Goal: Information Seeking & Learning: Learn about a topic

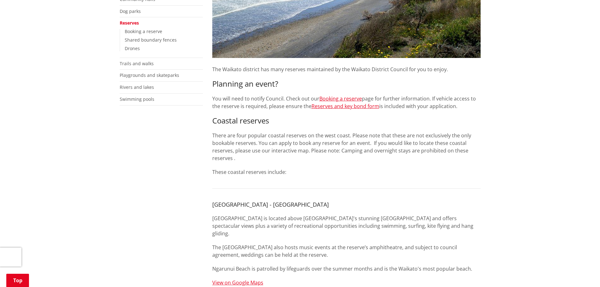
scroll to position [221, 0]
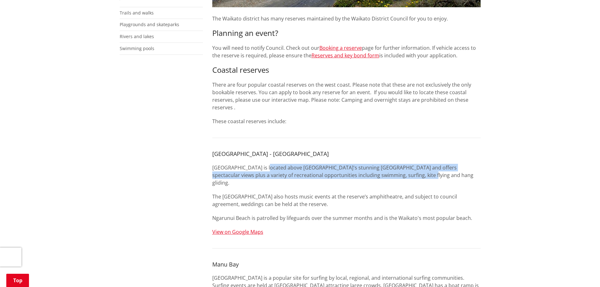
drag, startPoint x: 263, startPoint y: 170, endPoint x: 394, endPoint y: 174, distance: 131.5
click at [394, 174] on p "[GEOGRAPHIC_DATA] is located above [GEOGRAPHIC_DATA]'s stunning [GEOGRAPHIC_DAT…" at bounding box center [346, 175] width 269 height 23
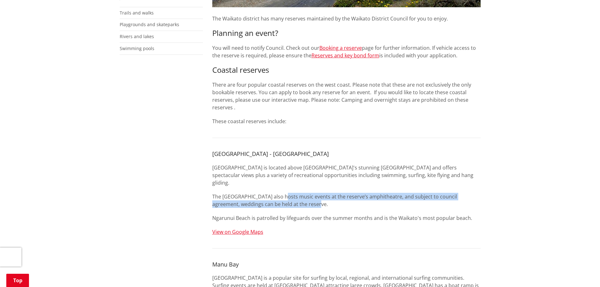
drag, startPoint x: 281, startPoint y: 188, endPoint x: 331, endPoint y: 194, distance: 50.1
click at [331, 194] on p "The [GEOGRAPHIC_DATA] also hosts music events at the reserve’s amphitheatre, an…" at bounding box center [346, 200] width 269 height 15
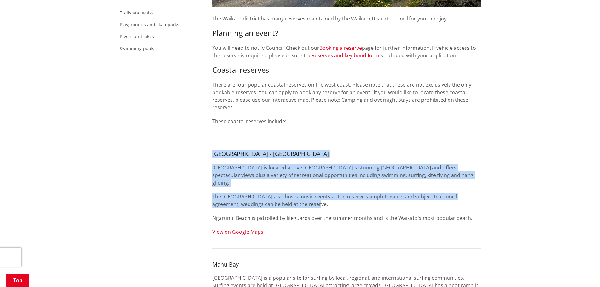
drag, startPoint x: 308, startPoint y: 196, endPoint x: 211, endPoint y: 157, distance: 104.9
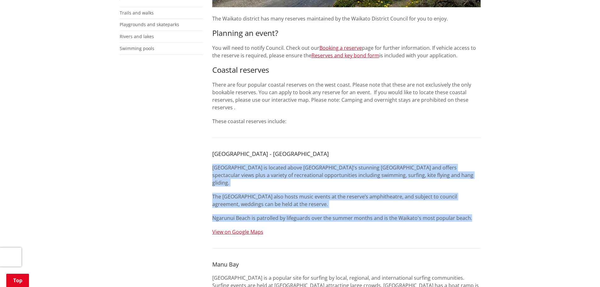
drag, startPoint x: 211, startPoint y: 161, endPoint x: 484, endPoint y: 205, distance: 276.1
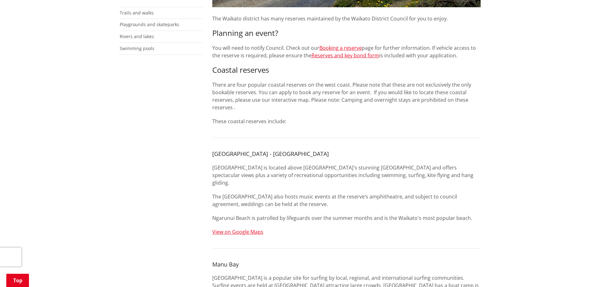
click at [349, 214] on p "Ngarunui Beach is patrolled by lifeguards over the summer months and is the Wai…" at bounding box center [346, 218] width 269 height 8
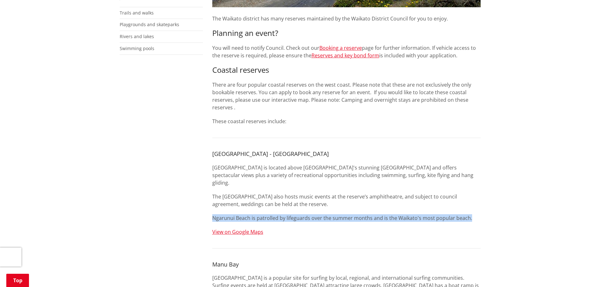
click at [349, 214] on p "Ngarunui Beach is patrolled by lifeguards over the summer months and is the Wai…" at bounding box center [346, 218] width 269 height 8
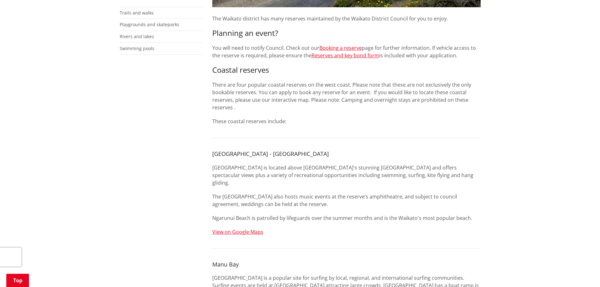
click at [281, 195] on p "The [GEOGRAPHIC_DATA] also hosts music events at the reserve’s amphitheatre, an…" at bounding box center [346, 200] width 269 height 15
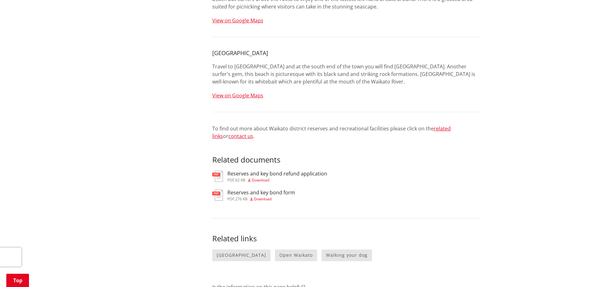
scroll to position [567, 0]
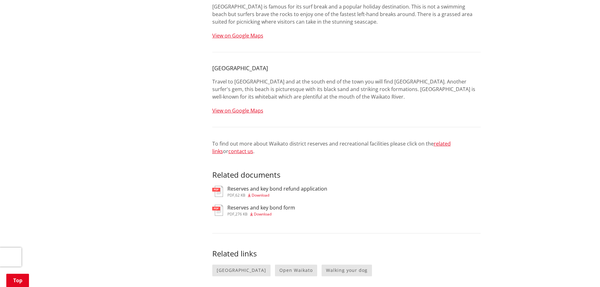
click at [267, 186] on div "Reserves and key bond refund application pdf , 62 KB Download" at bounding box center [278, 191] width 100 height 11
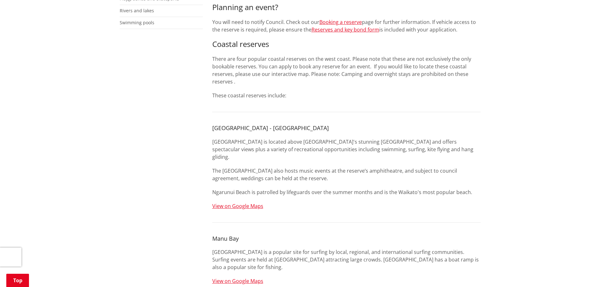
scroll to position [125, 0]
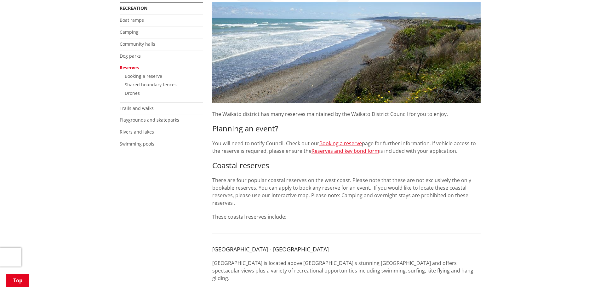
click at [292, 144] on p "You will need to notify Council. Check out our Booking a reserve page for furth…" at bounding box center [346, 147] width 269 height 15
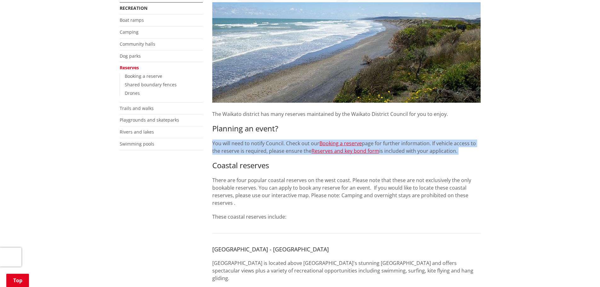
click at [292, 144] on p "You will need to notify Council. Check out our Booking a reserve page for furth…" at bounding box center [346, 147] width 269 height 15
click at [394, 144] on p "You will need to notify Council. Check out our Booking a reserve page for furth…" at bounding box center [346, 147] width 269 height 15
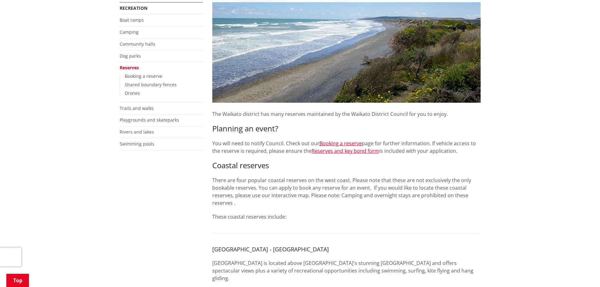
drag, startPoint x: 429, startPoint y: 144, endPoint x: 476, endPoint y: 153, distance: 47.6
click at [476, 153] on p "You will need to notify Council. Check out our Booking a reserve page for furth…" at bounding box center [346, 147] width 269 height 15
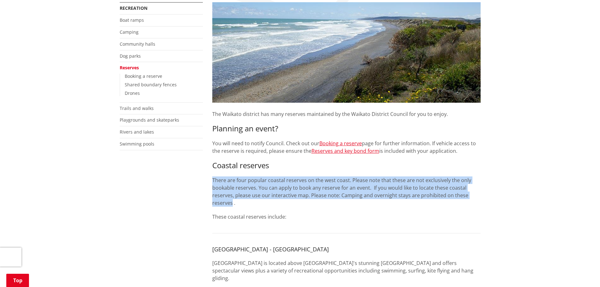
drag, startPoint x: 209, startPoint y: 180, endPoint x: 232, endPoint y: 198, distance: 28.9
click at [232, 198] on p "There are four popular coastal reserves on the west coast. Please note that the…" at bounding box center [346, 191] width 269 height 30
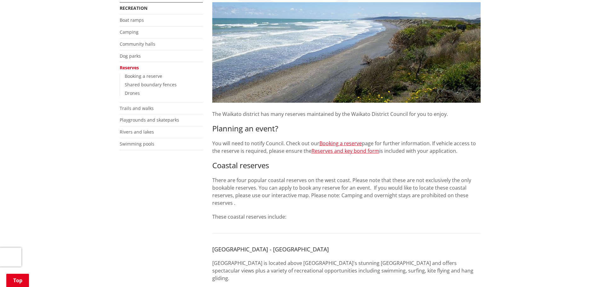
click at [338, 196] on p "There are four popular coastal reserves on the west coast. Please note that the…" at bounding box center [346, 191] width 269 height 30
drag, startPoint x: 339, startPoint y: 195, endPoint x: 430, endPoint y: 201, distance: 90.9
click at [430, 201] on p "There are four popular coastal reserves on the west coast. Please note that the…" at bounding box center [346, 191] width 269 height 30
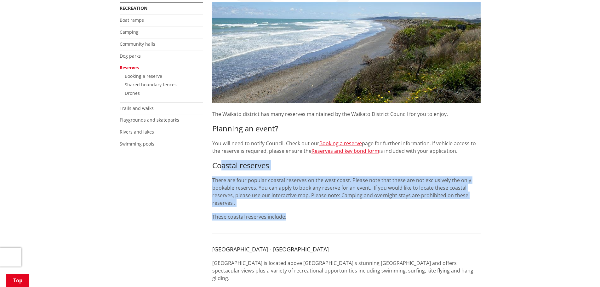
drag, startPoint x: 307, startPoint y: 213, endPoint x: 221, endPoint y: 169, distance: 97.1
click at [221, 169] on h3 "Coastal reserves" at bounding box center [346, 165] width 269 height 9
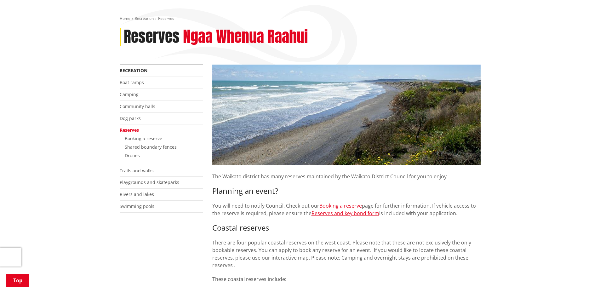
scroll to position [0, 0]
